Goal: Find specific page/section: Find specific page/section

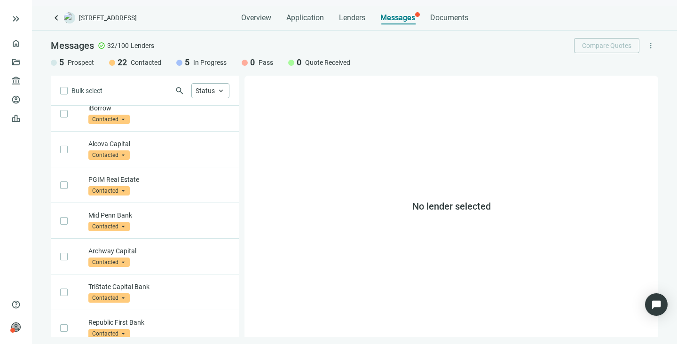
scroll to position [523, 0]
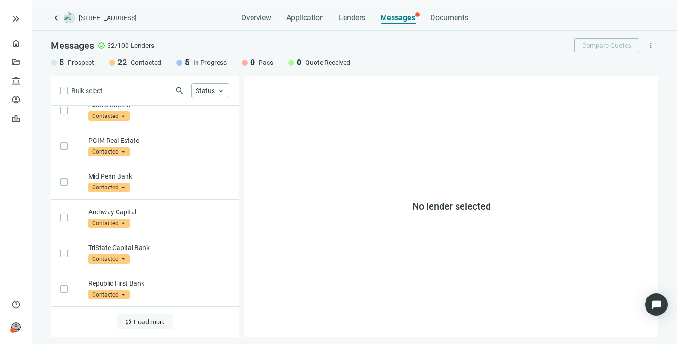
click at [150, 320] on span "Load more" at bounding box center [150, 323] width 32 height 8
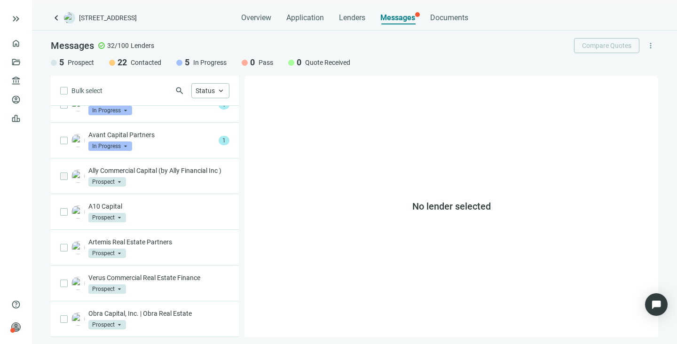
scroll to position [932, 0]
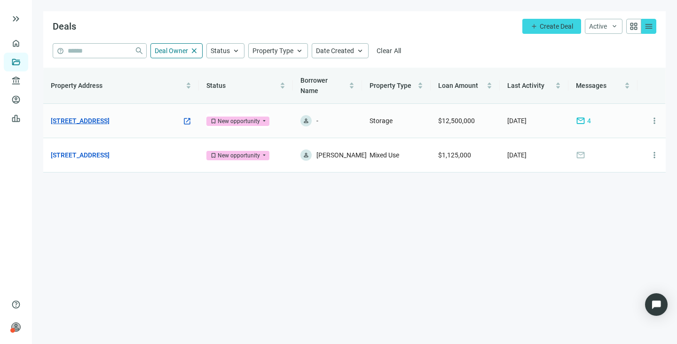
click at [110, 116] on link "121 E Brookhaven Rd, Brookhaven, PA 19015" at bounding box center [80, 121] width 59 height 10
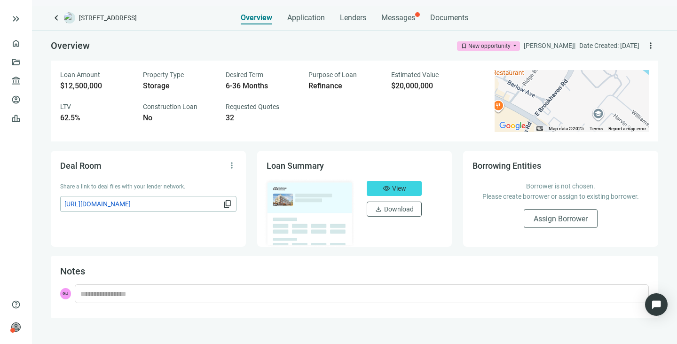
click at [227, 202] on span "content_copy" at bounding box center [227, 203] width 9 height 9
